Goal: Check status

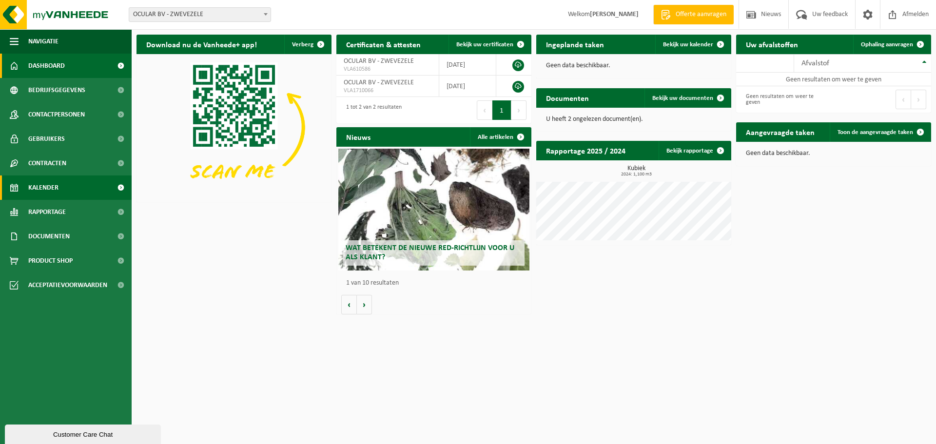
click at [70, 193] on link "Kalender" at bounding box center [66, 187] width 132 height 24
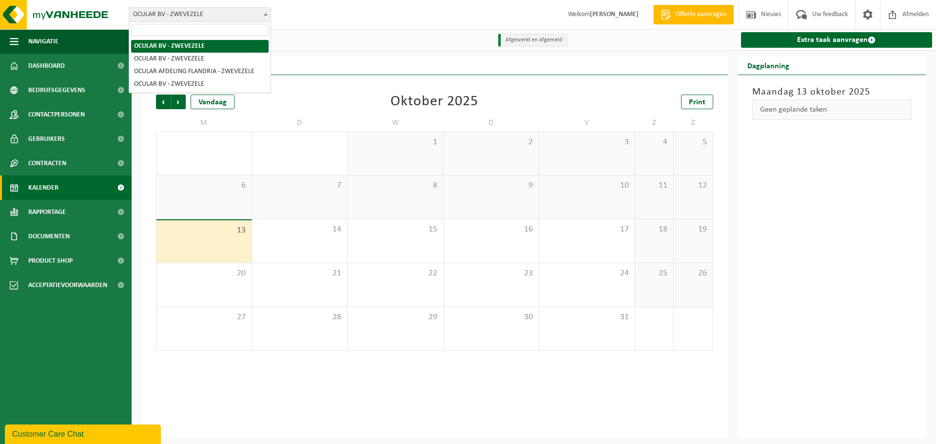
click at [213, 16] on span "OCULAR BV - ZWEVEZELE" at bounding box center [199, 15] width 141 height 14
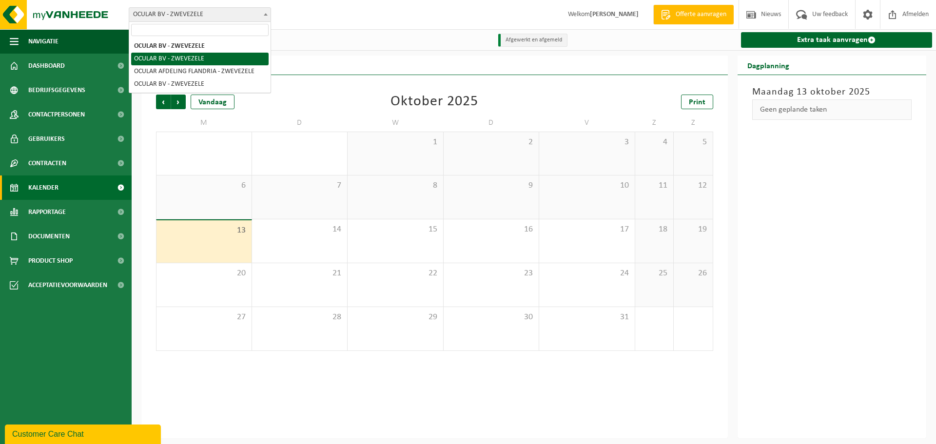
select select "6340"
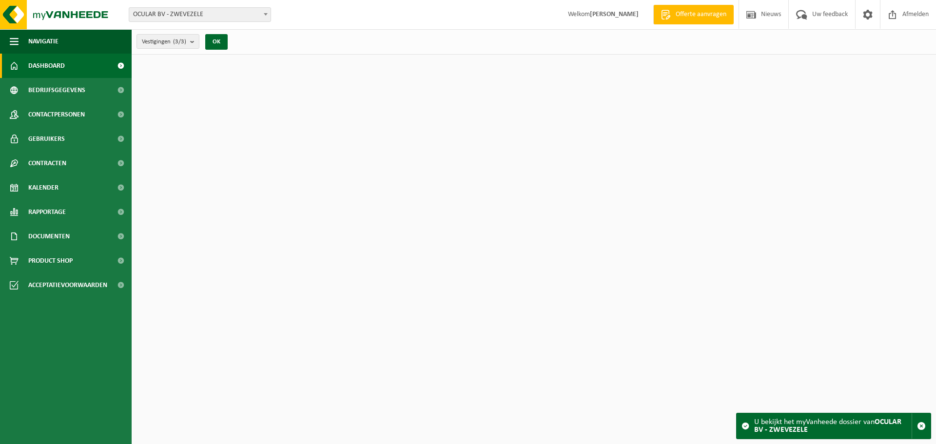
click at [208, 16] on span "OCULAR BV - ZWEVEZELE" at bounding box center [199, 15] width 141 height 14
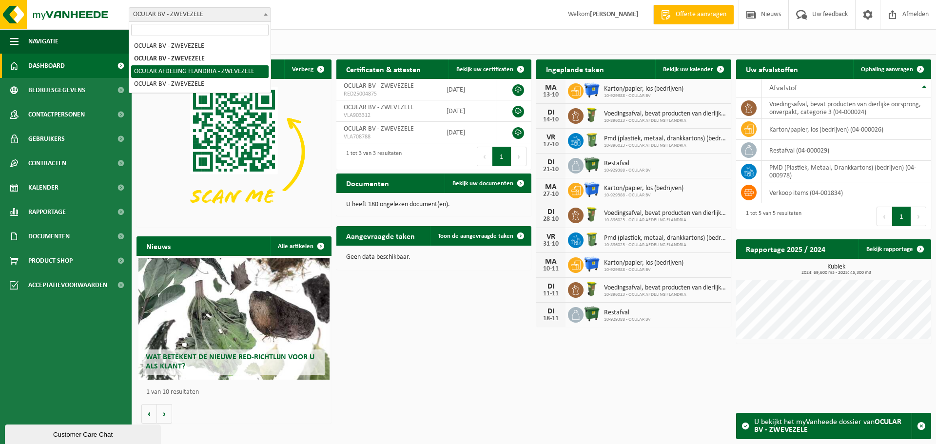
select select "135145"
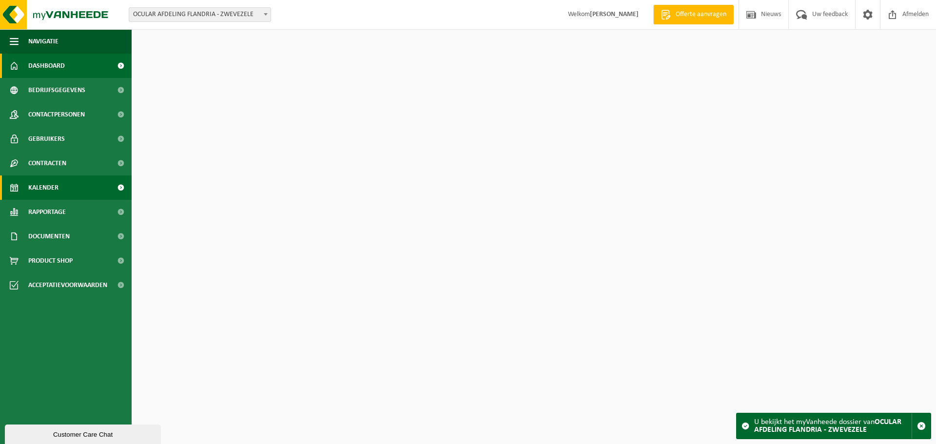
click at [63, 194] on link "Kalender" at bounding box center [66, 187] width 132 height 24
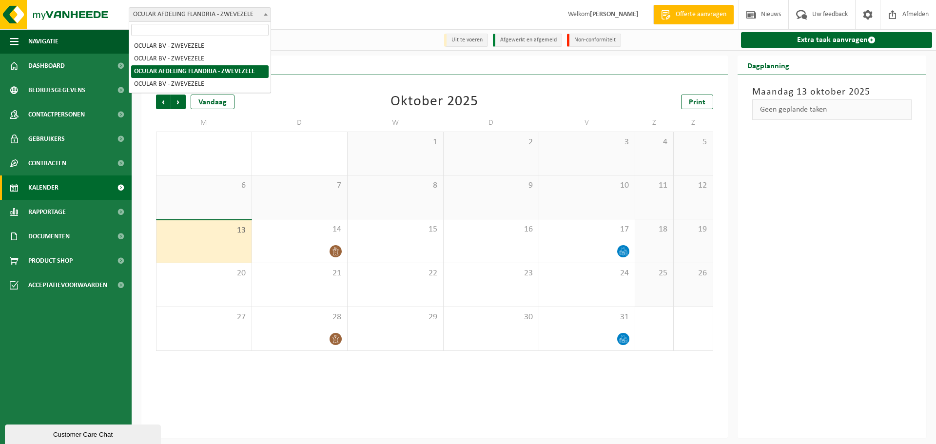
click at [212, 13] on span "OCULAR AFDELING FLANDRIA - ZWEVEZELE" at bounding box center [199, 15] width 141 height 14
select select "133956"
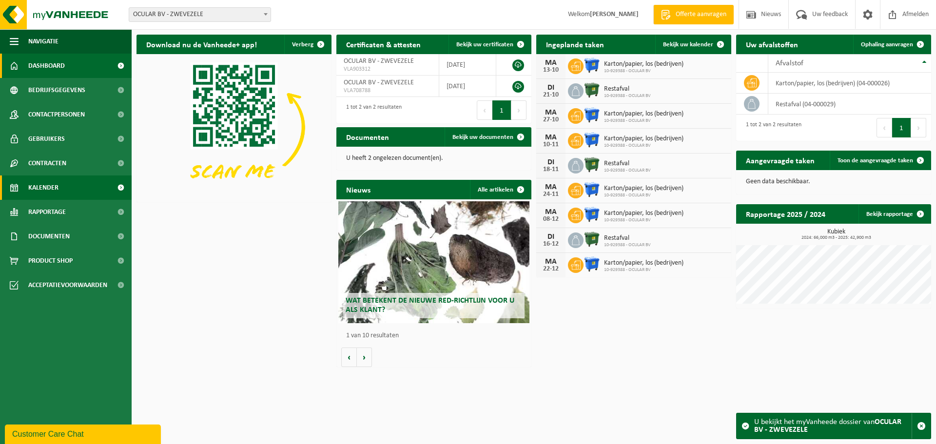
click at [65, 185] on link "Kalender" at bounding box center [66, 187] width 132 height 24
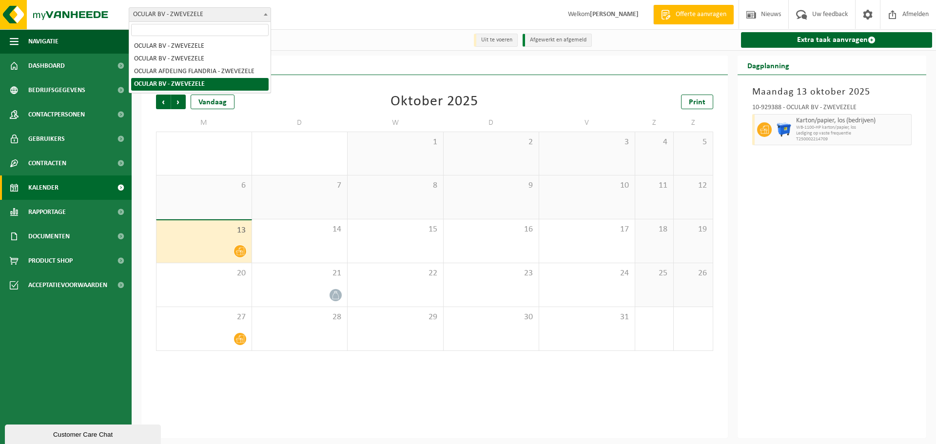
click at [200, 15] on span "OCULAR BV - ZWEVEZELE" at bounding box center [199, 15] width 141 height 14
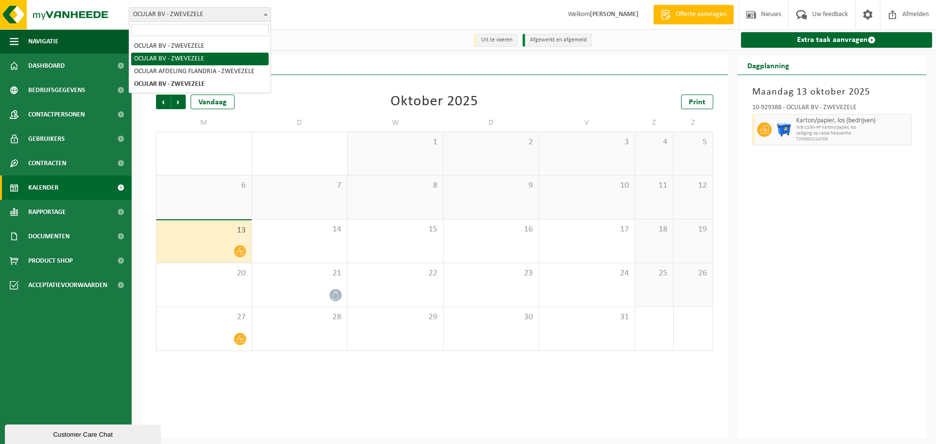
select select "6340"
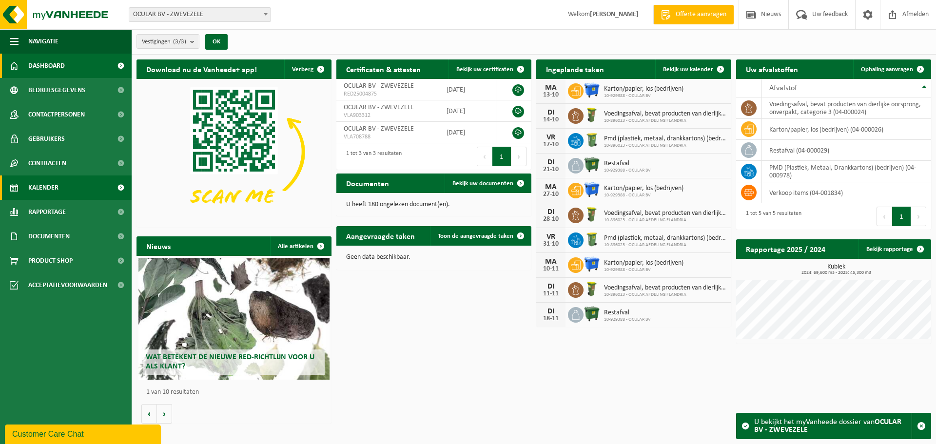
click at [47, 198] on span "Kalender" at bounding box center [43, 187] width 30 height 24
